Goal: Information Seeking & Learning: Check status

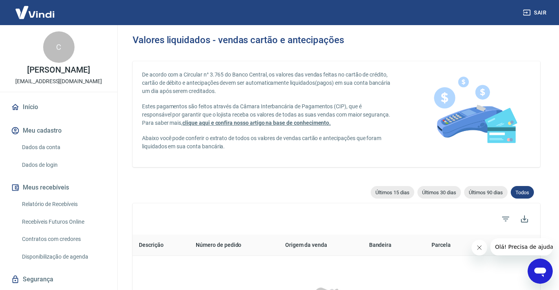
click at [48, 206] on link "Relatório de Recebíveis" at bounding box center [63, 204] width 89 height 16
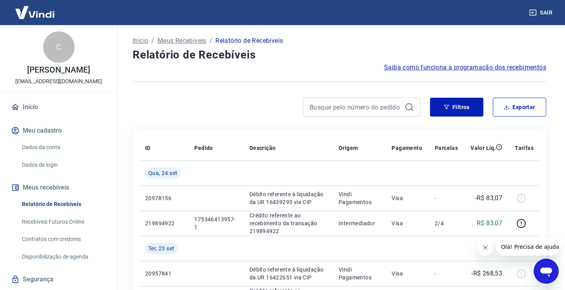
click at [55, 190] on button "Meus recebíveis" at bounding box center [58, 187] width 98 height 17
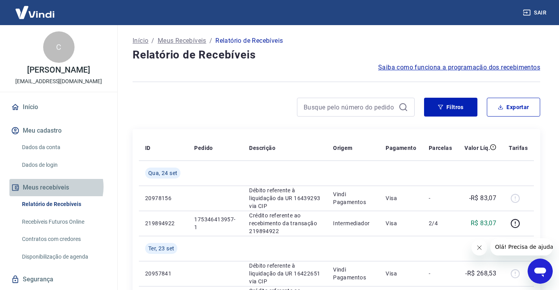
click at [55, 187] on button "Meus recebíveis" at bounding box center [58, 187] width 98 height 17
click at [60, 190] on button "Meus recebíveis" at bounding box center [58, 187] width 98 height 17
click at [60, 186] on button "Meus recebíveis" at bounding box center [58, 187] width 98 height 17
click at [60, 187] on button "Meus recebíveis" at bounding box center [58, 187] width 98 height 17
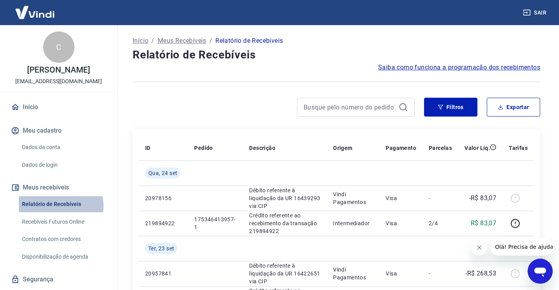
click at [59, 205] on link "Relatório de Recebíveis" at bounding box center [63, 204] width 89 height 16
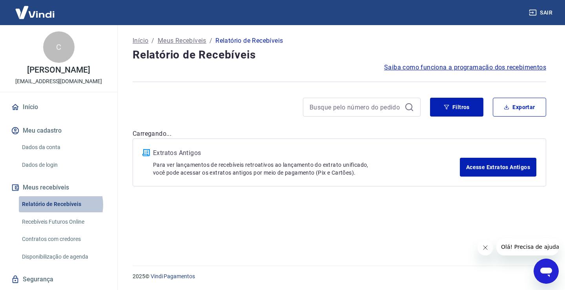
click at [59, 205] on link "Relatório de Recebíveis" at bounding box center [63, 204] width 89 height 16
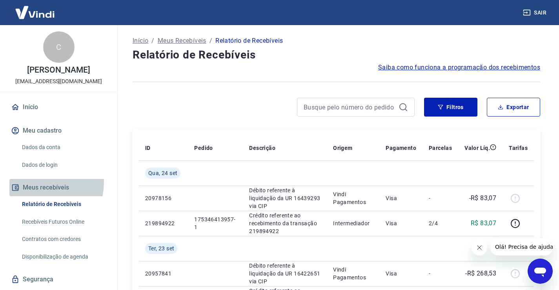
click at [35, 183] on button "Meus recebíveis" at bounding box center [58, 187] width 98 height 17
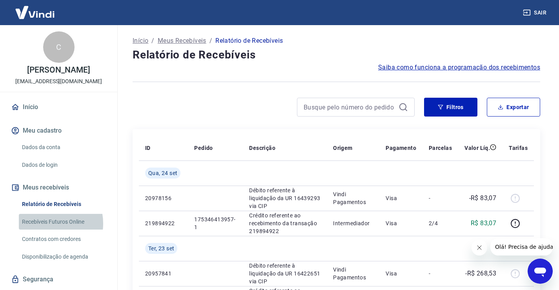
click at [48, 223] on link "Recebíveis Futuros Online" at bounding box center [63, 222] width 89 height 16
